Goal: Task Accomplishment & Management: Use online tool/utility

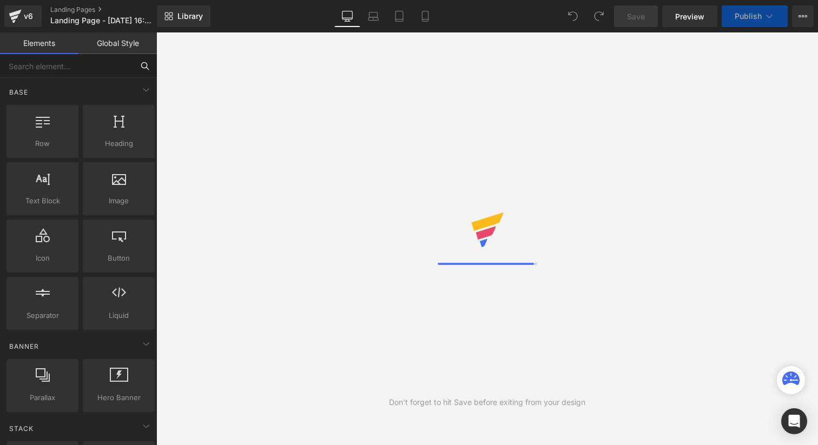
click at [65, 70] on input "text" at bounding box center [66, 66] width 133 height 24
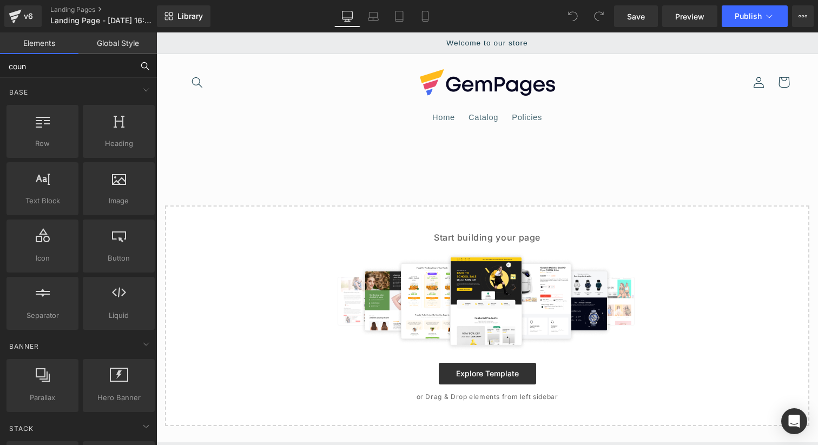
type input "count"
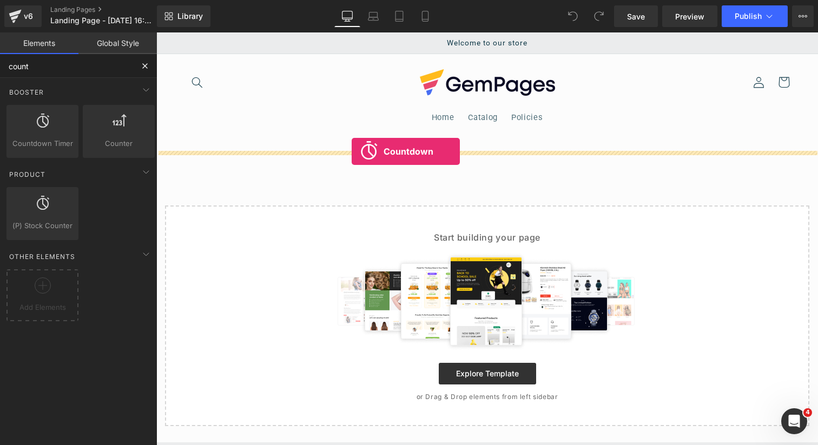
drag, startPoint x: 196, startPoint y: 171, endPoint x: 352, endPoint y: 151, distance: 157.0
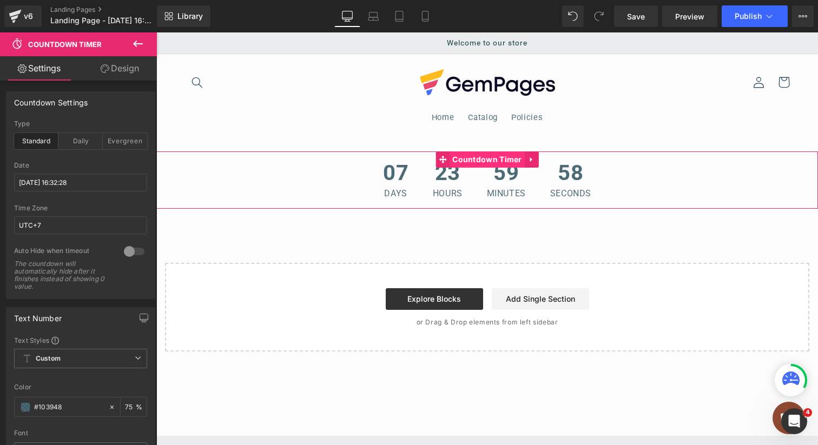
click at [493, 163] on span "Countdown Timer" at bounding box center [487, 159] width 75 height 16
click at [111, 141] on div "Evergreen" at bounding box center [125, 141] width 44 height 16
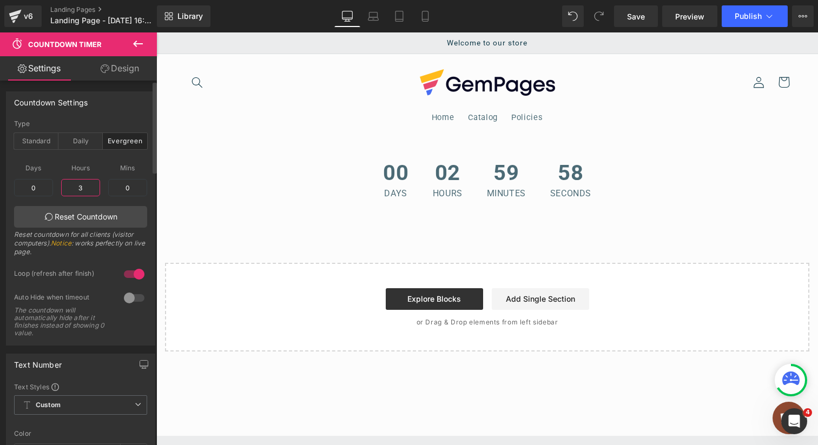
click at [85, 187] on input "3" at bounding box center [80, 187] width 39 height 17
type input "0"
click at [124, 186] on input "0" at bounding box center [127, 187] width 39 height 17
type input "1"
click at [131, 90] on div "Countdown Settings evergreen Type Standard Daily Evergreen 2025/10/4 16:32:28 D…" at bounding box center [81, 214] width 162 height 262
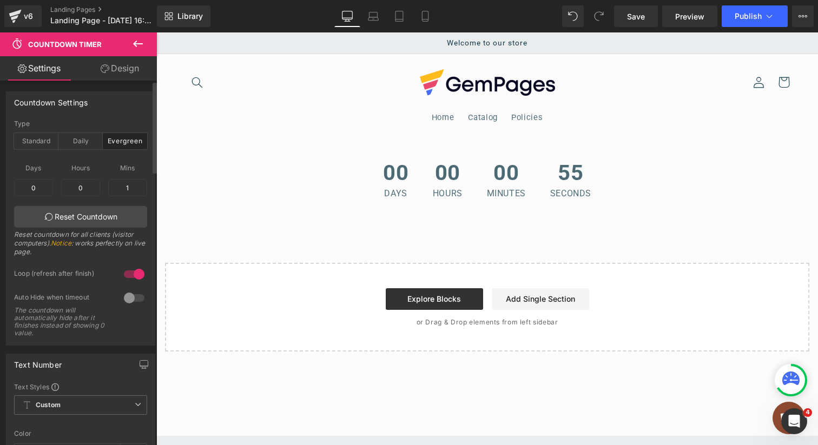
click at [128, 275] on div at bounding box center [134, 274] width 26 height 17
click at [753, 21] on span "Publish" at bounding box center [748, 16] width 27 height 9
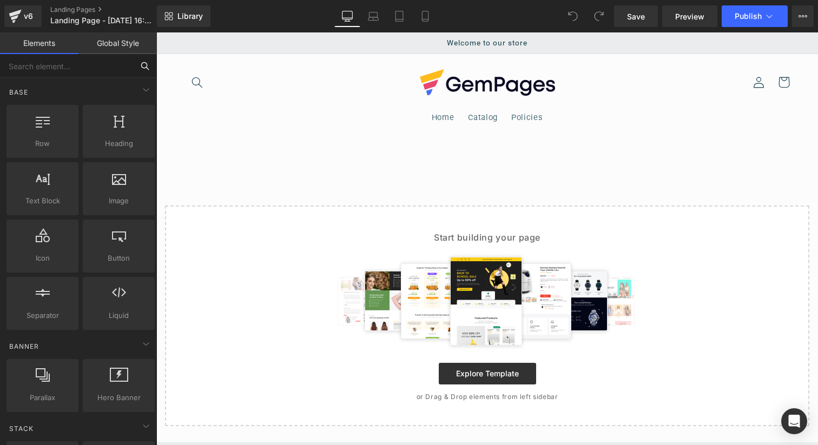
click at [87, 62] on input "text" at bounding box center [66, 66] width 133 height 24
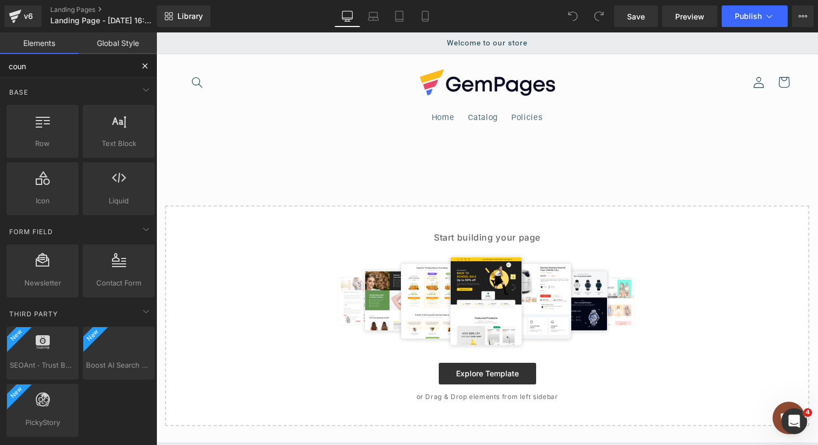
type input "count"
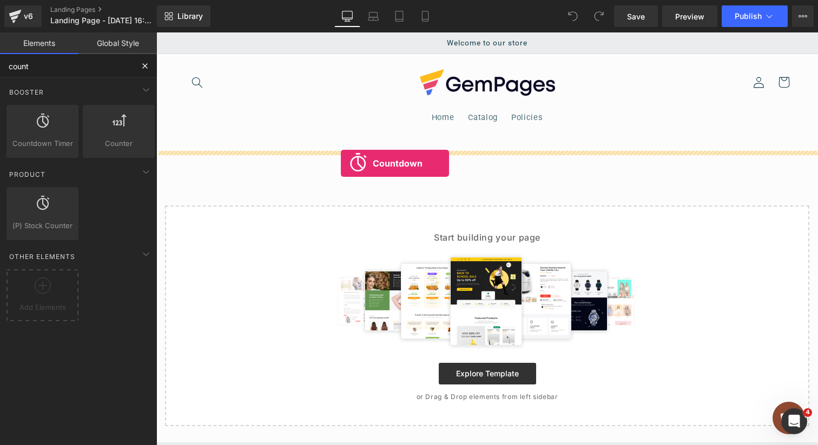
drag, startPoint x: 195, startPoint y: 159, endPoint x: 341, endPoint y: 163, distance: 145.6
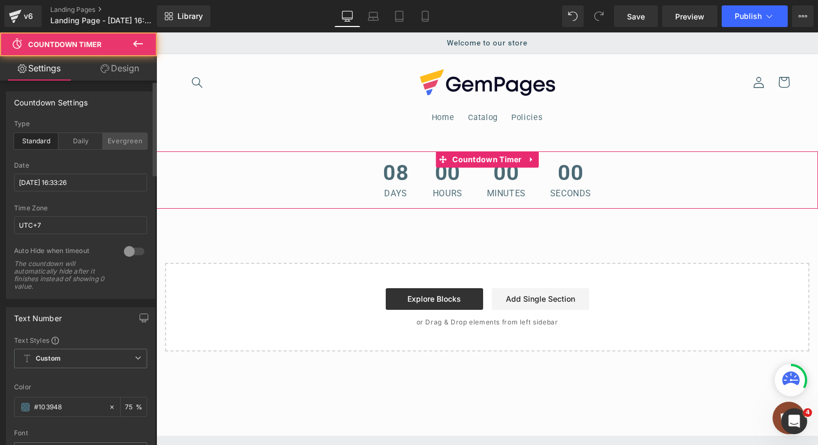
click at [129, 146] on div "Evergreen" at bounding box center [125, 141] width 44 height 16
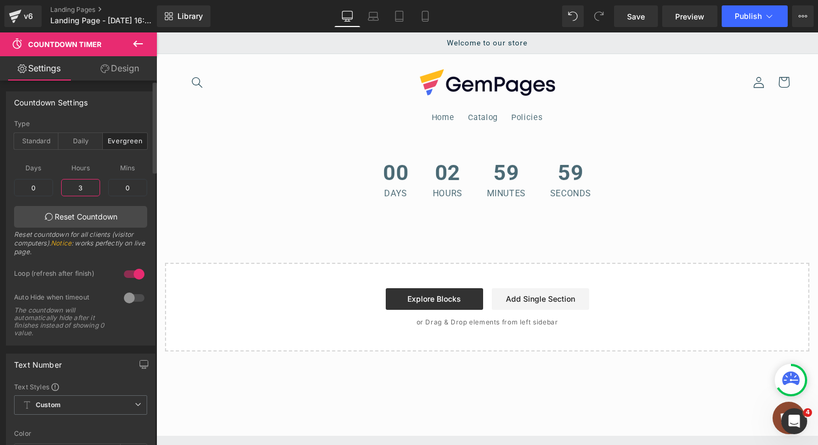
click at [85, 187] on input "3" at bounding box center [80, 187] width 39 height 17
type input "0"
click at [123, 189] on input "0" at bounding box center [127, 187] width 39 height 17
type input "1"
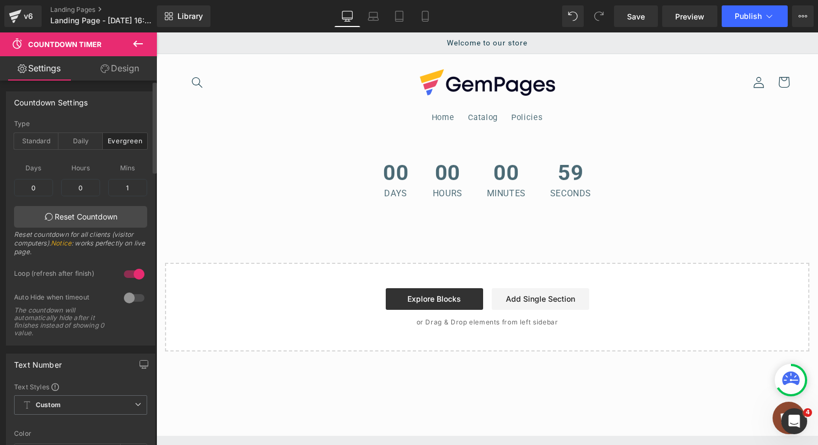
click at [127, 268] on div at bounding box center [134, 274] width 26 height 17
click at [754, 14] on span "Publish" at bounding box center [748, 16] width 27 height 9
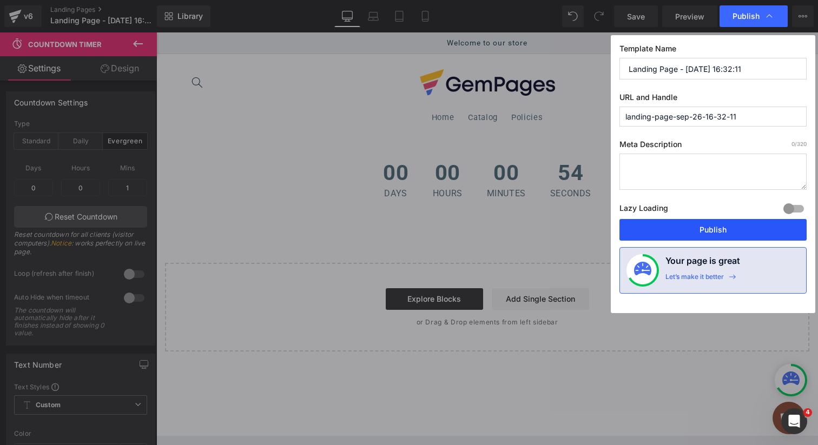
click at [701, 226] on button "Publish" at bounding box center [713, 230] width 187 height 22
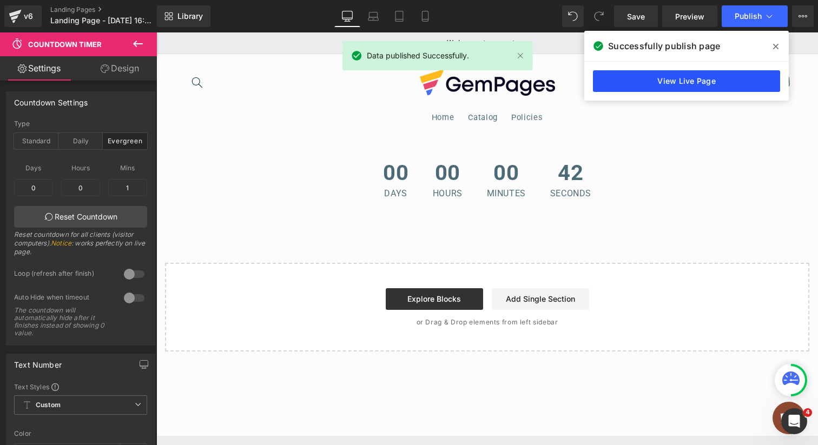
click at [695, 88] on link "View Live Page" at bounding box center [686, 81] width 187 height 22
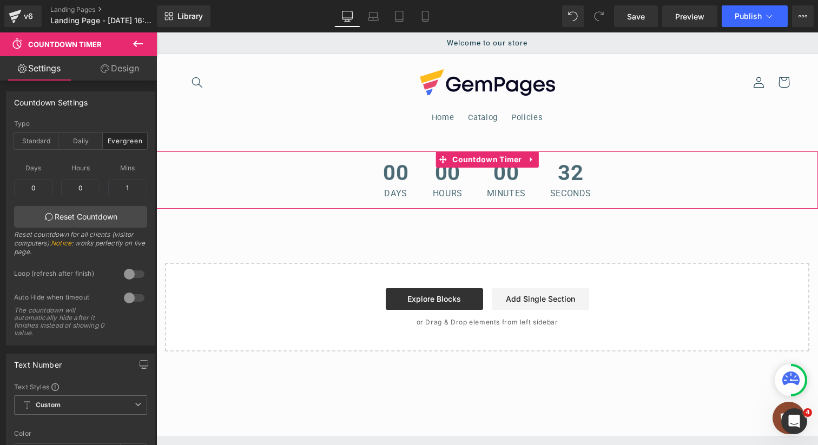
click at [650, 167] on div "00 Days 00 Hours 00 Minutes 32 Seconds" at bounding box center [487, 179] width 662 height 57
click at [120, 73] on link "Design" at bounding box center [120, 68] width 78 height 24
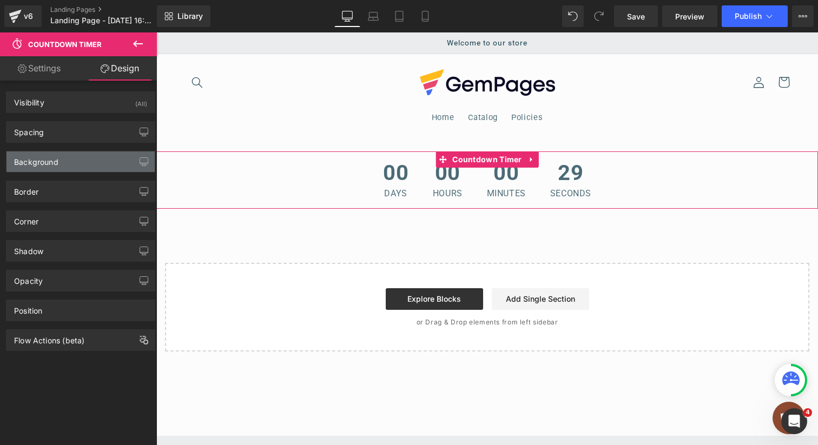
click at [103, 169] on div "Background" at bounding box center [80, 161] width 148 height 21
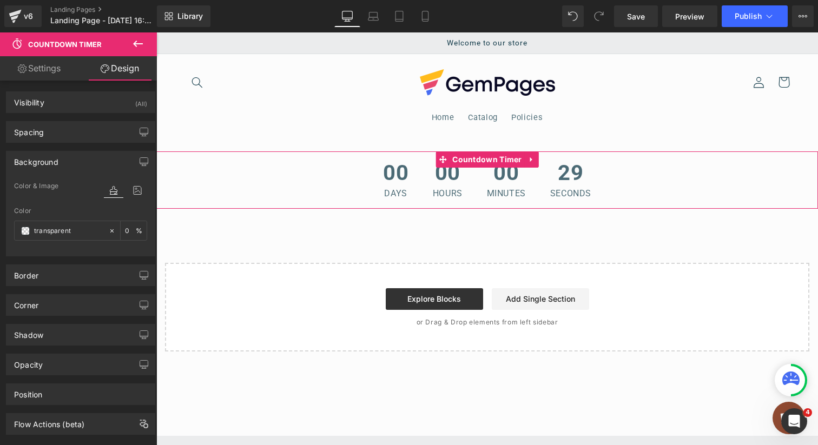
click at [103, 169] on div "Background" at bounding box center [80, 161] width 148 height 21
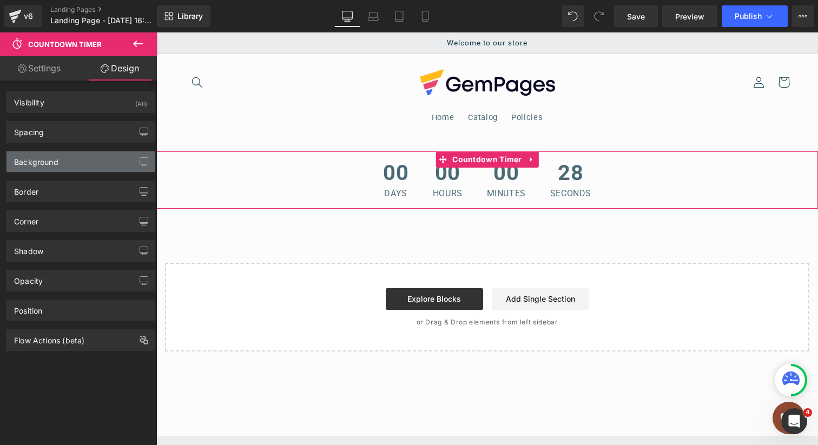
click at [113, 163] on div "Background" at bounding box center [80, 161] width 148 height 21
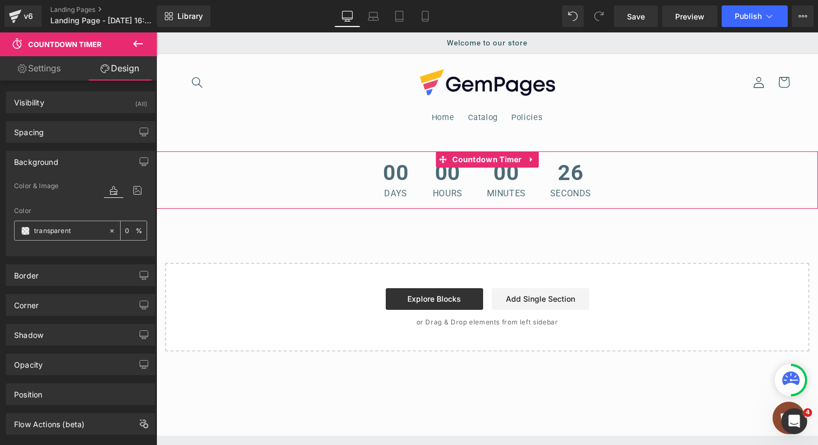
click at [27, 234] on span at bounding box center [25, 231] width 9 height 9
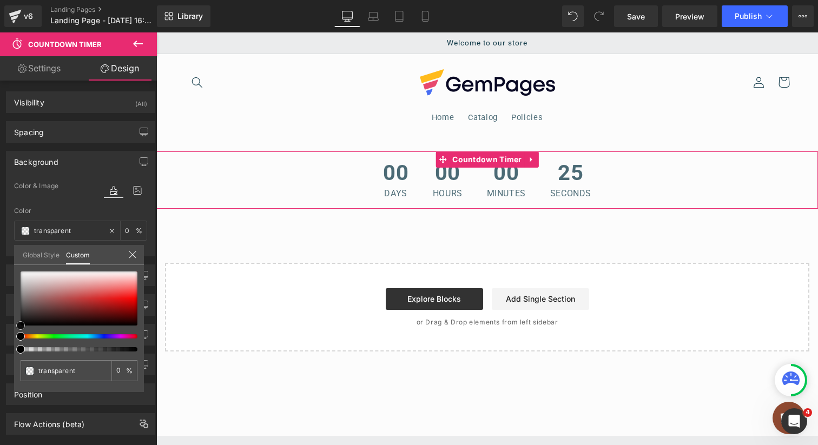
click at [120, 315] on div at bounding box center [79, 299] width 117 height 54
type input "#5e0707"
type input "100"
type input "#5e0707"
type input "100"
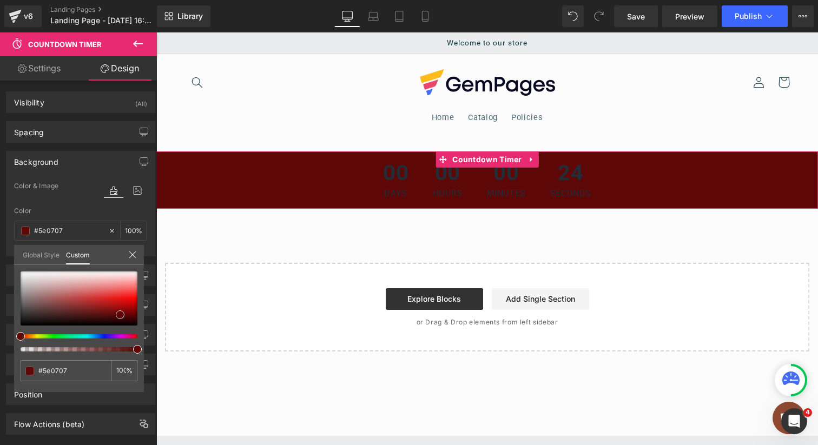
click at [85, 285] on div at bounding box center [79, 299] width 117 height 54
type input "#e29b9b"
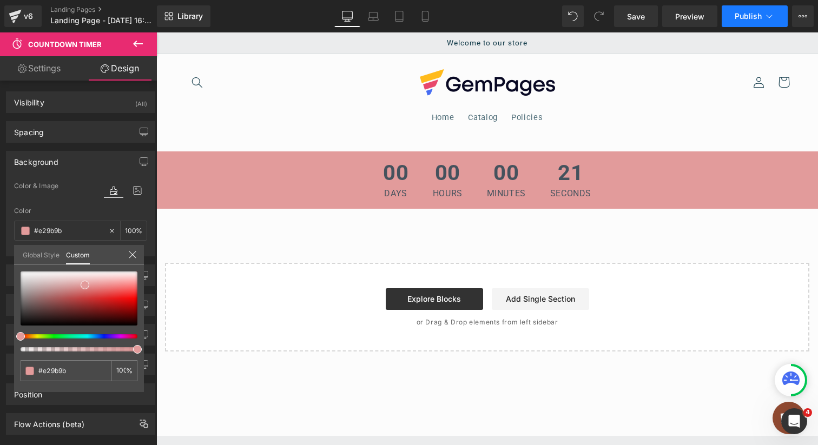
click at [735, 17] on span "Publish" at bounding box center [748, 16] width 27 height 9
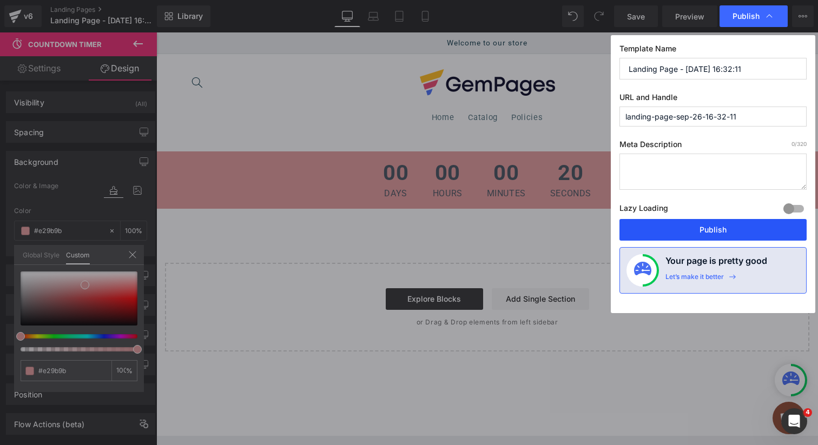
click at [700, 225] on button "Publish" at bounding box center [713, 230] width 187 height 22
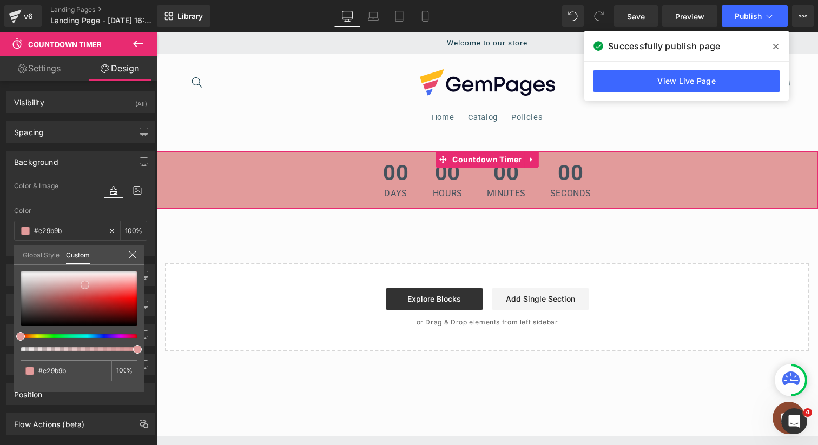
click at [130, 253] on icon at bounding box center [132, 255] width 9 height 9
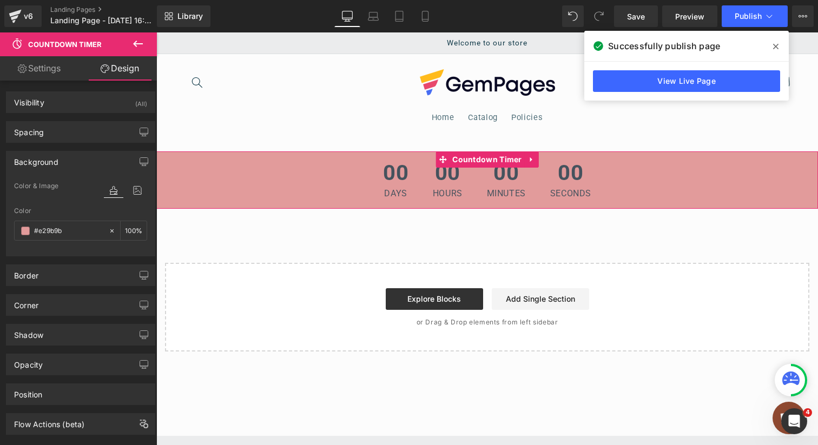
click at [37, 61] on link "Settings" at bounding box center [39, 68] width 78 height 24
type input "75"
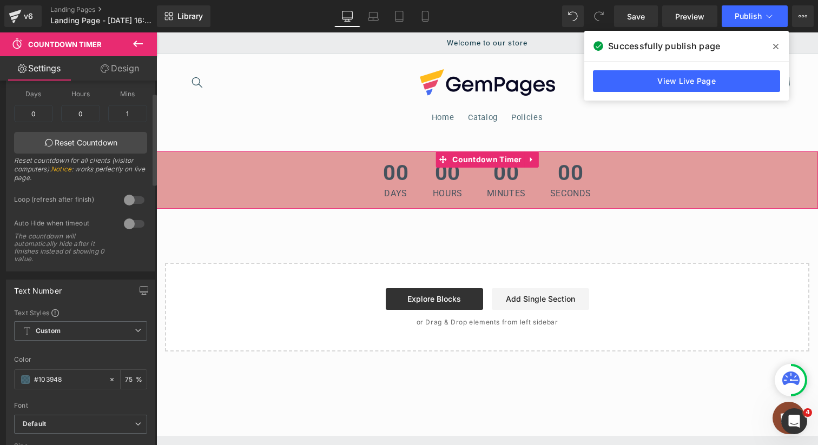
scroll to position [90, 0]
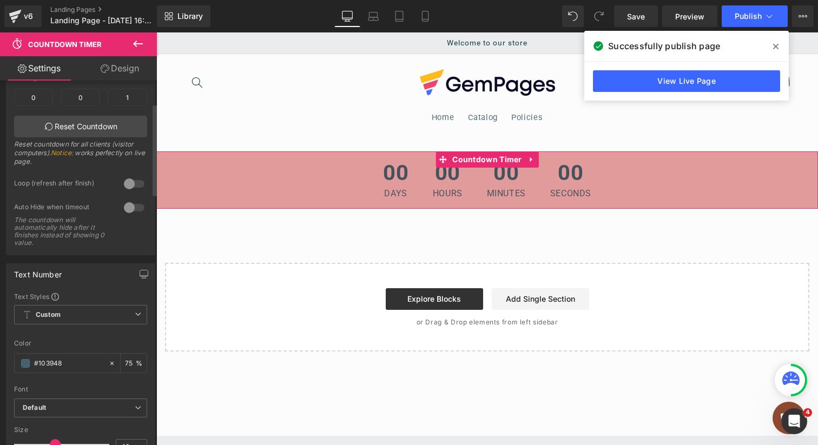
click at [131, 210] on div at bounding box center [134, 207] width 26 height 17
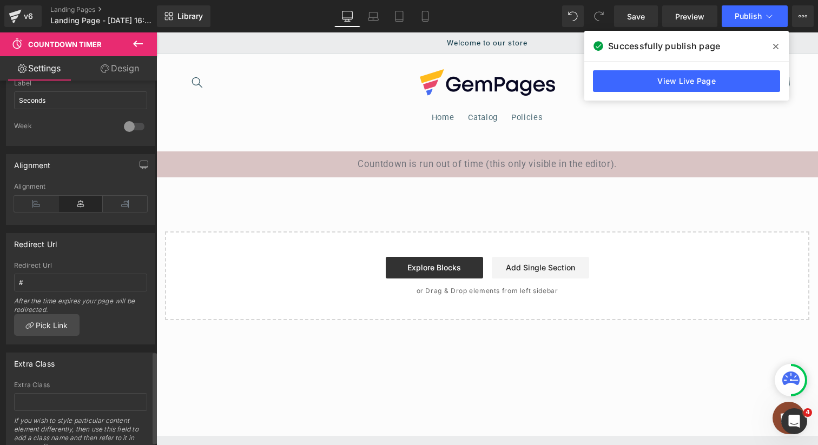
scroll to position [1092, 0]
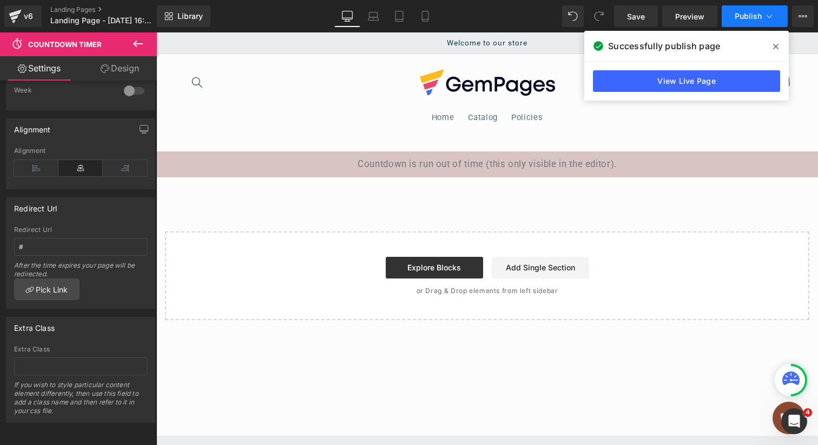
click at [755, 24] on button "Publish" at bounding box center [755, 16] width 66 height 22
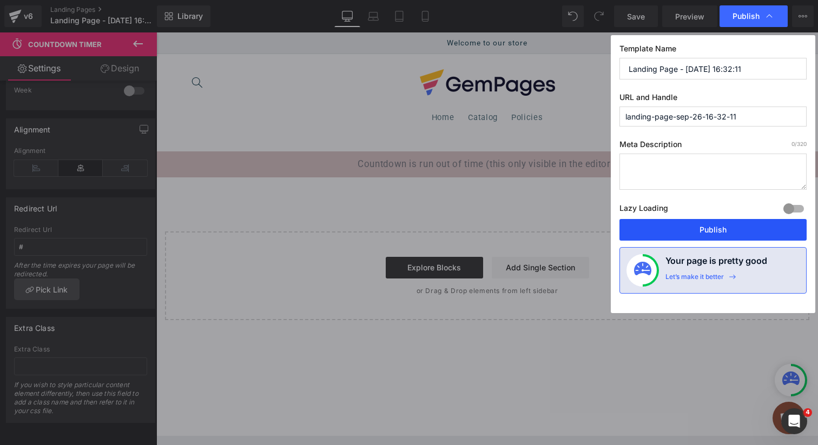
click at [702, 222] on button "Publish" at bounding box center [713, 230] width 187 height 22
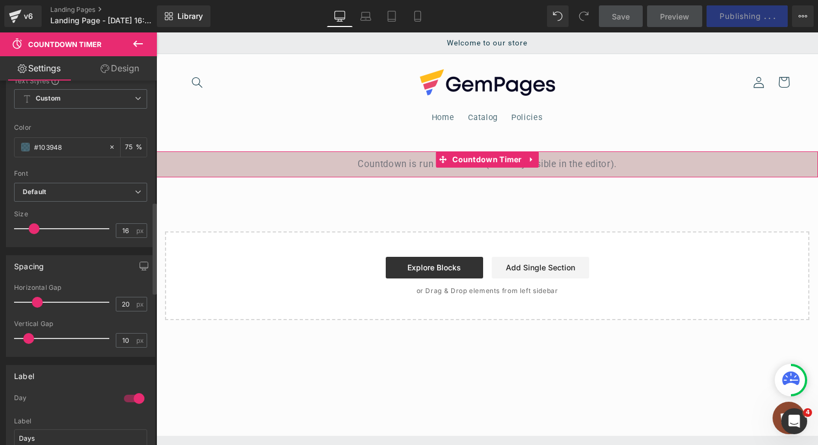
scroll to position [0, 0]
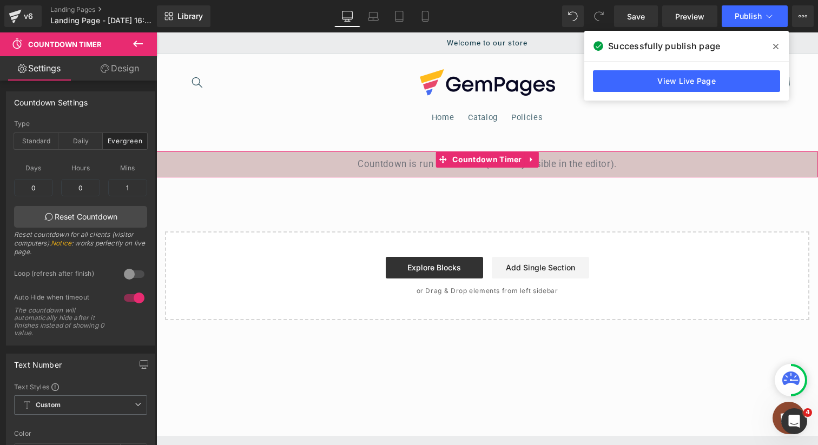
click at [332, 154] on div at bounding box center [487, 152] width 662 height 3
click at [298, 165] on div "00 Days 00 Hours 00 Minutes 00 Seconds" at bounding box center [487, 164] width 662 height 26
click at [91, 220] on link "Reset Countdown" at bounding box center [80, 217] width 133 height 22
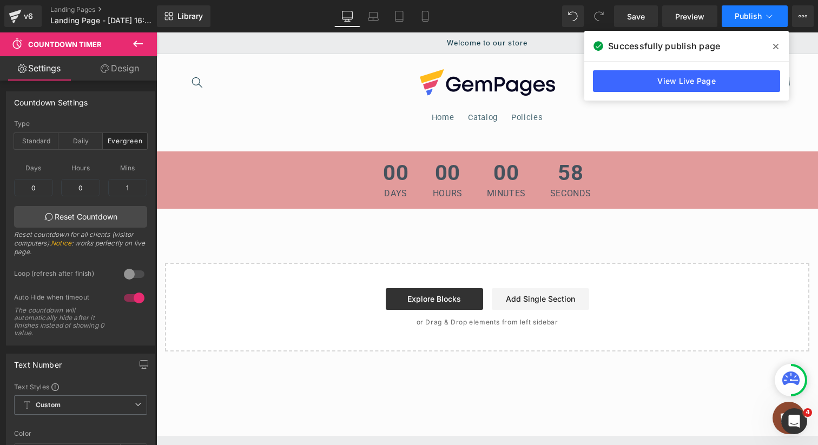
click at [767, 18] on icon at bounding box center [769, 16] width 11 height 11
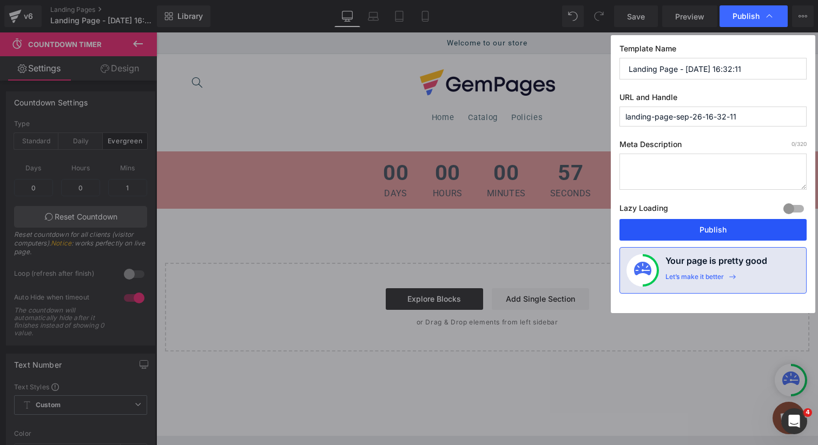
click at [722, 220] on button "Publish" at bounding box center [713, 230] width 187 height 22
